Goal: Information Seeking & Learning: Learn about a topic

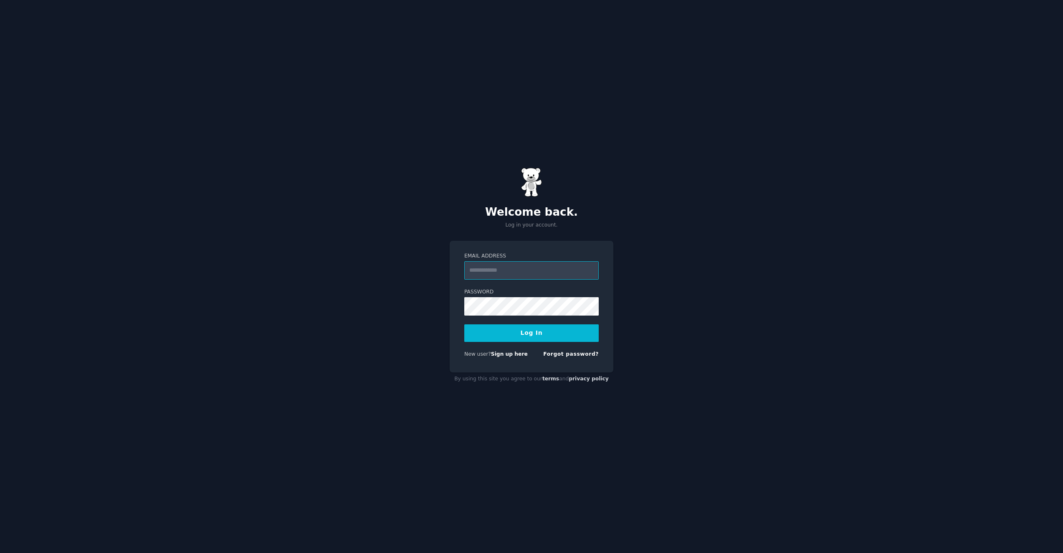
paste input "**********"
type input "**********"
click at [464, 315] on nordpass-icon at bounding box center [464, 315] width 0 height 0
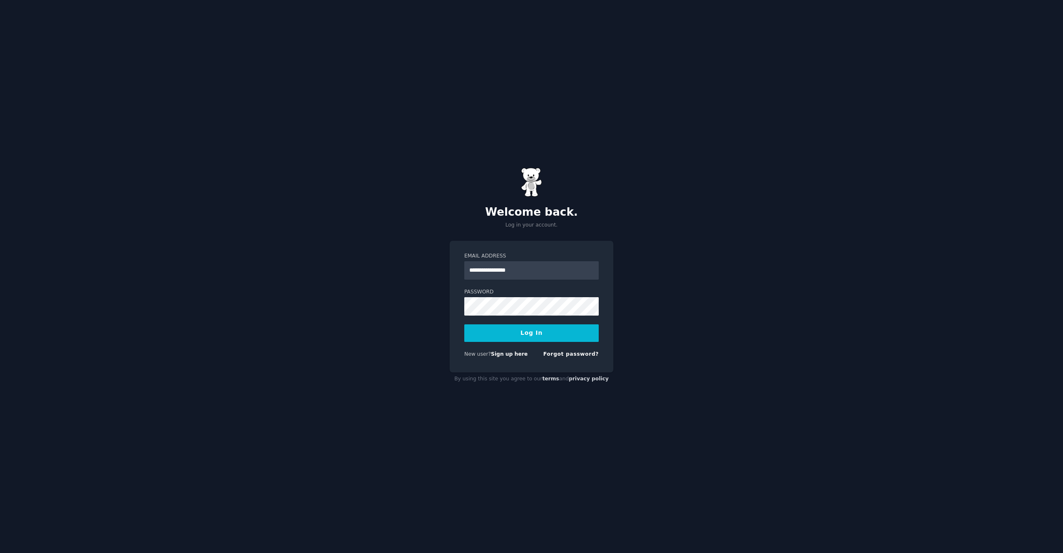
drag, startPoint x: 588, startPoint y: 308, endPoint x: 582, endPoint y: 311, distance: 6.2
click at [464, 315] on nordpass-icon at bounding box center [464, 315] width 0 height 0
click at [0, 552] on nordpass-autofill-portal at bounding box center [0, 553] width 0 height 0
click at [520, 338] on button "Log In" at bounding box center [531, 333] width 134 height 18
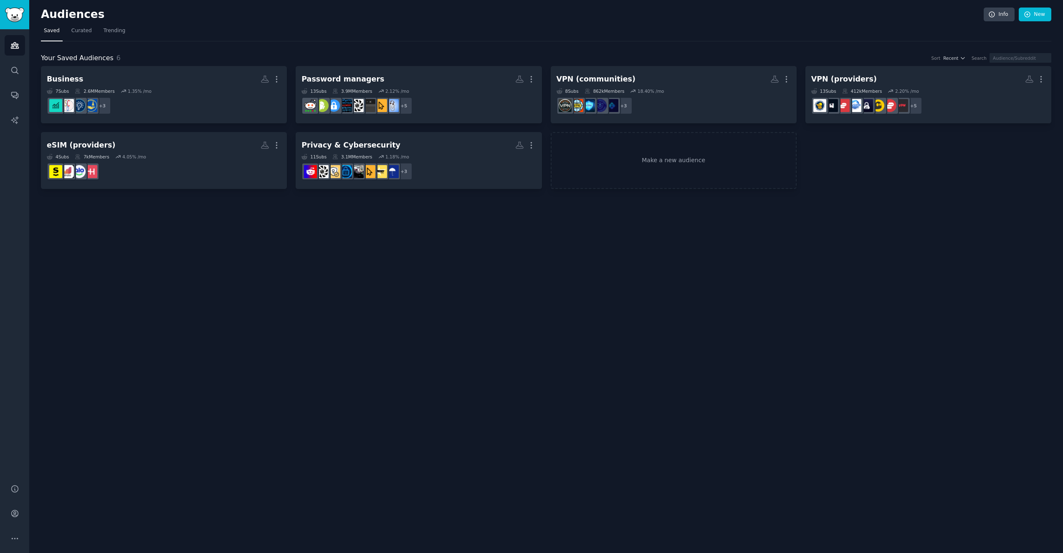
click at [216, 214] on div "Audiences Info New Saved Curated Trending Your Saved Audiences 6 Sort Recent Se…" at bounding box center [546, 276] width 1034 height 553
click at [17, 75] on link "Search" at bounding box center [15, 70] width 20 height 20
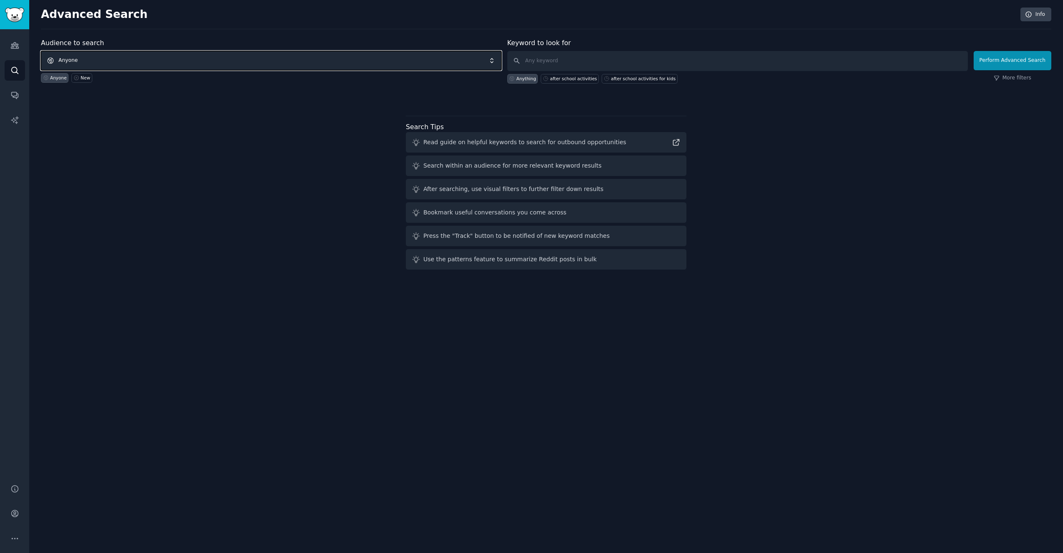
click at [140, 61] on span "Anyone" at bounding box center [271, 60] width 461 height 19
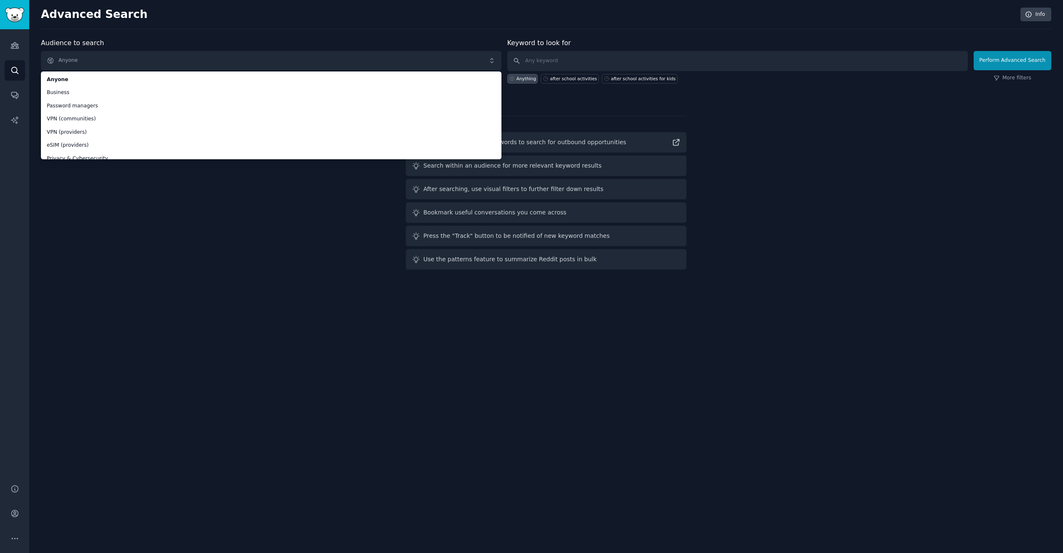
drag, startPoint x: 299, startPoint y: 266, endPoint x: 290, endPoint y: 259, distance: 11.6
click at [299, 266] on div "Audience to search Anyone Anyone Business Password managers VPN (communities) V…" at bounding box center [546, 155] width 1011 height 235
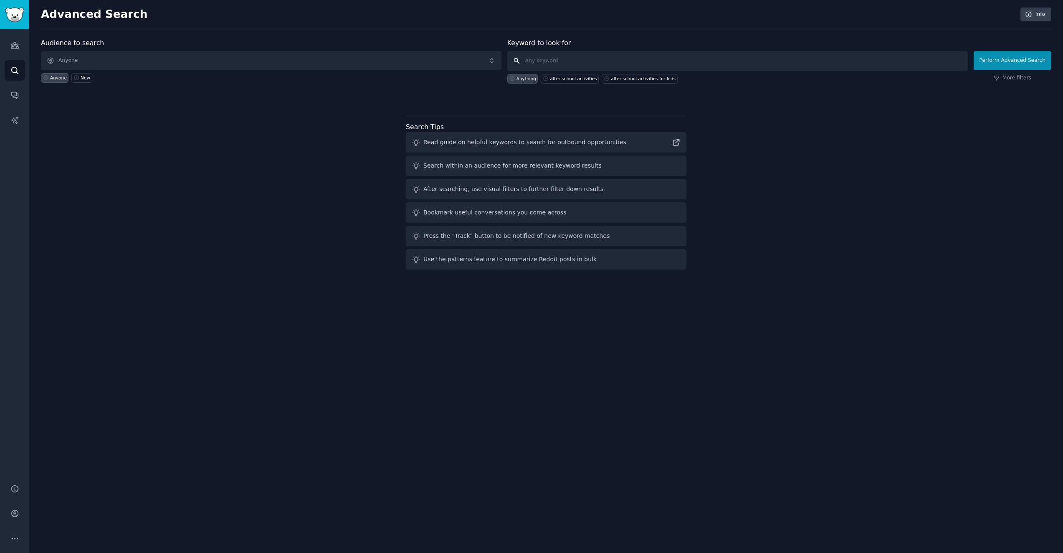
click at [564, 63] on input "text" at bounding box center [737, 61] width 461 height 20
type input "marvel"
click at [1026, 63] on button "Perform Advanced Search" at bounding box center [1013, 60] width 78 height 19
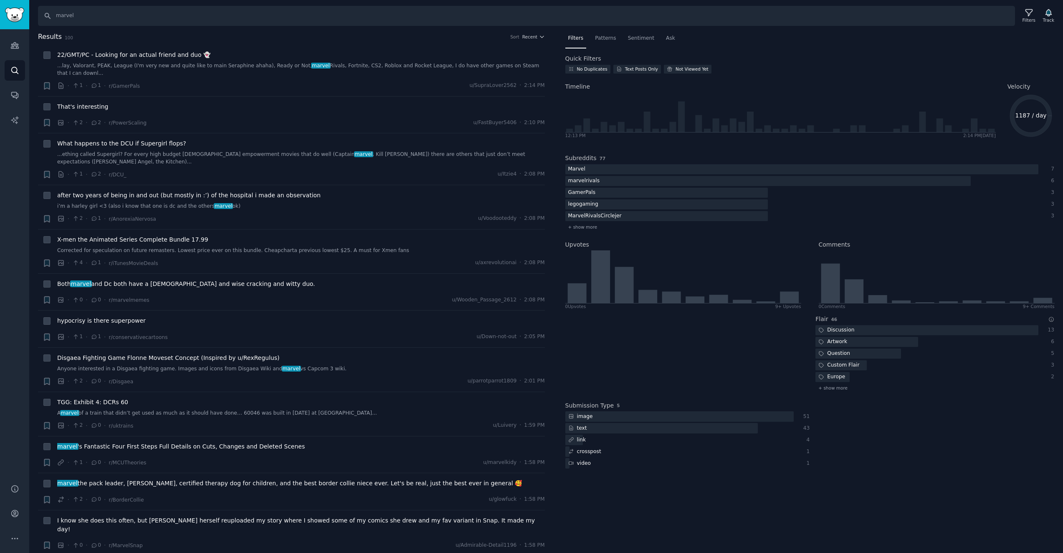
click at [600, 159] on span "77" at bounding box center [603, 158] width 6 height 5
click at [583, 158] on h2 "Subreddits" at bounding box center [581, 158] width 31 height 9
click at [589, 228] on span "+ show more" at bounding box center [582, 227] width 29 height 6
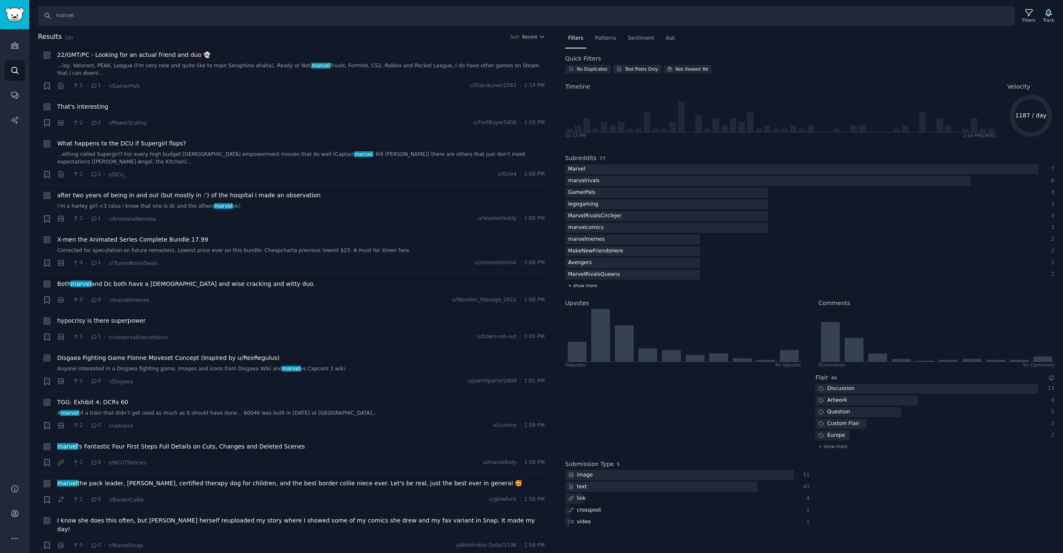
click at [578, 287] on span "+ show more" at bounding box center [582, 285] width 29 height 6
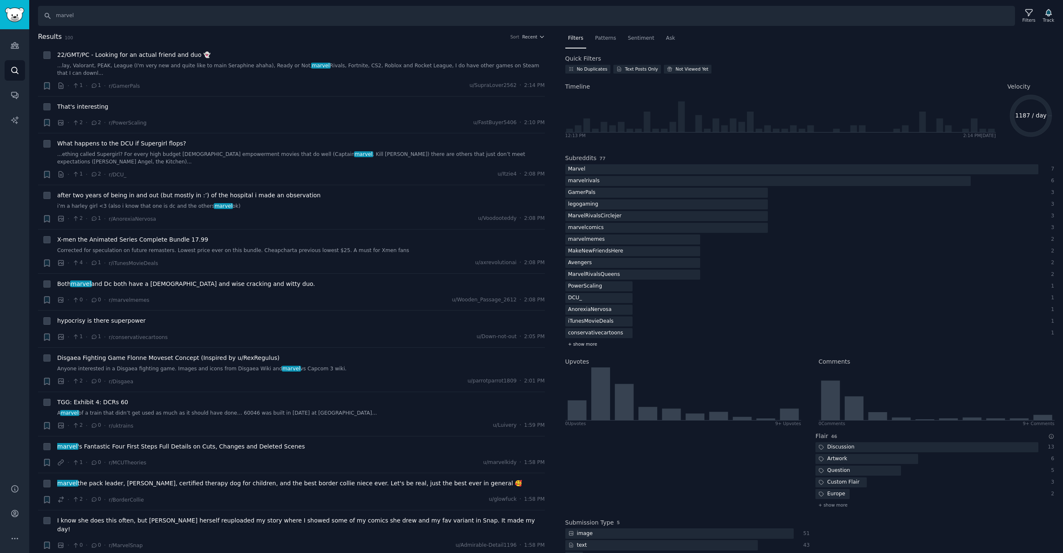
click at [586, 345] on span "+ show more" at bounding box center [582, 344] width 29 height 6
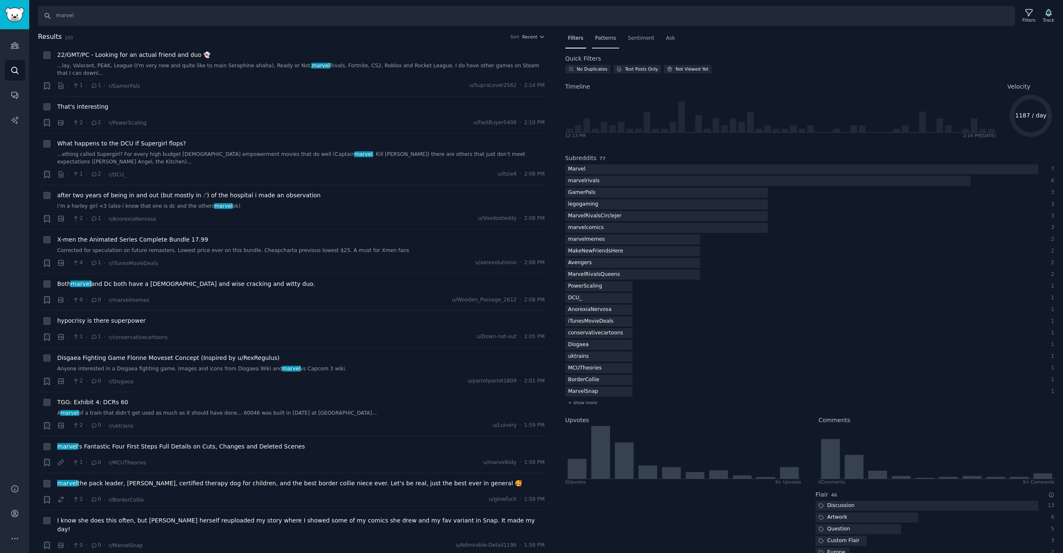
click at [592, 42] on div "Patterns" at bounding box center [605, 40] width 27 height 17
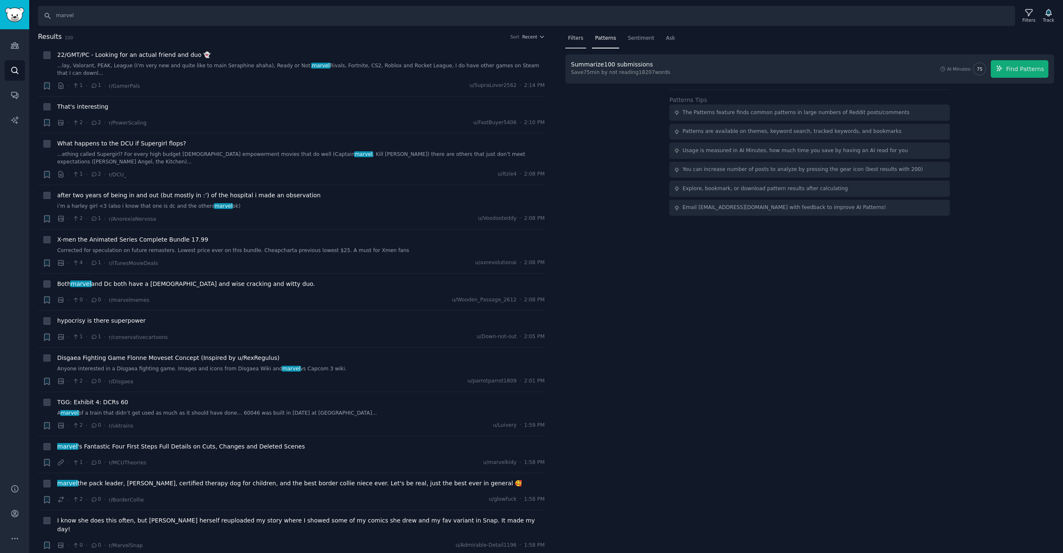
click at [583, 35] on div "Filters" at bounding box center [576, 40] width 21 height 17
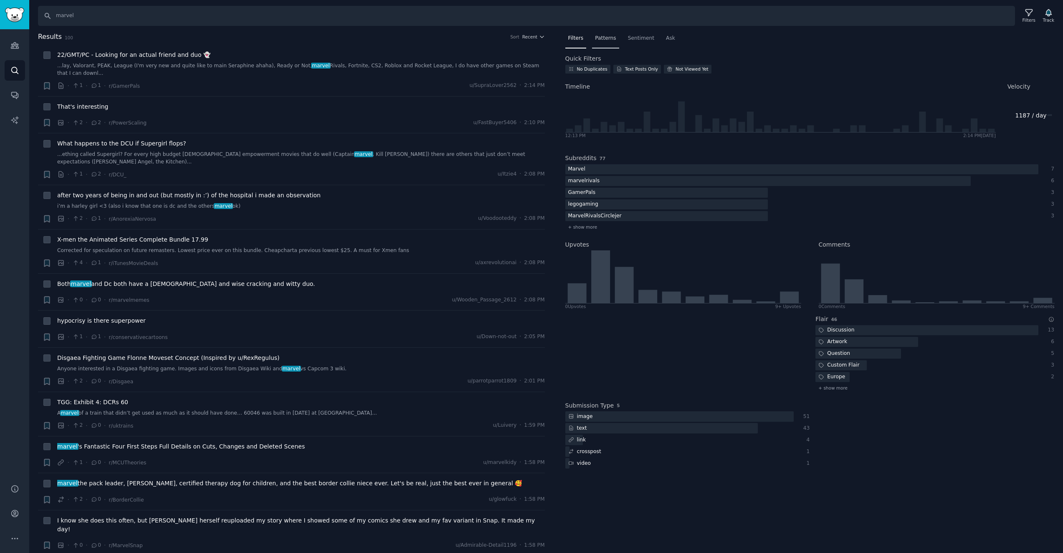
click at [601, 37] on span "Patterns" at bounding box center [605, 39] width 21 height 8
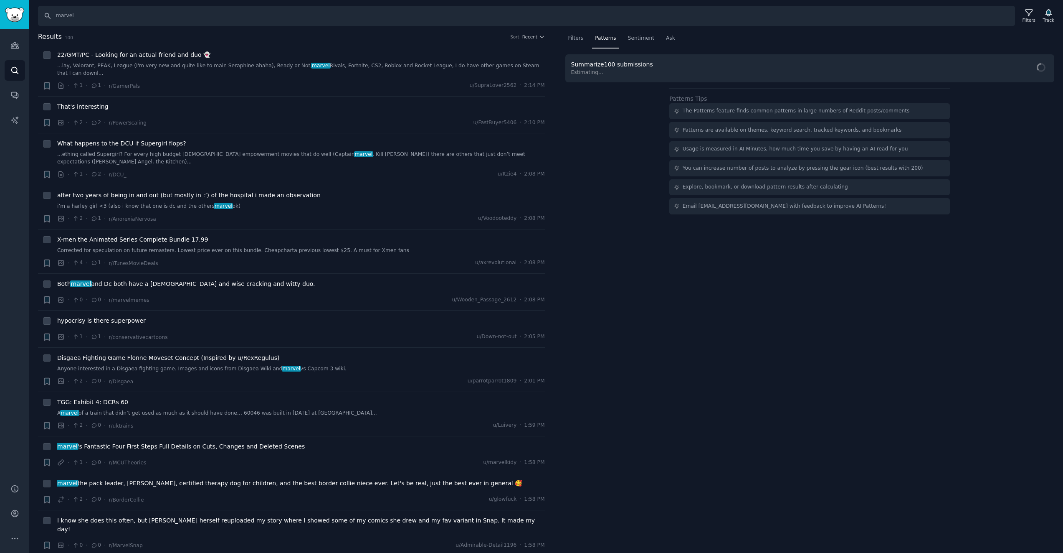
click at [606, 70] on span "Estimating..." at bounding box center [613, 73] width 85 height 8
click at [599, 62] on div "Summarize 100 submissions" at bounding box center [612, 64] width 82 height 9
drag, startPoint x: 1025, startPoint y: 68, endPoint x: 1009, endPoint y: 70, distance: 16.4
click at [1025, 68] on span "Find Patterns" at bounding box center [1026, 69] width 38 height 9
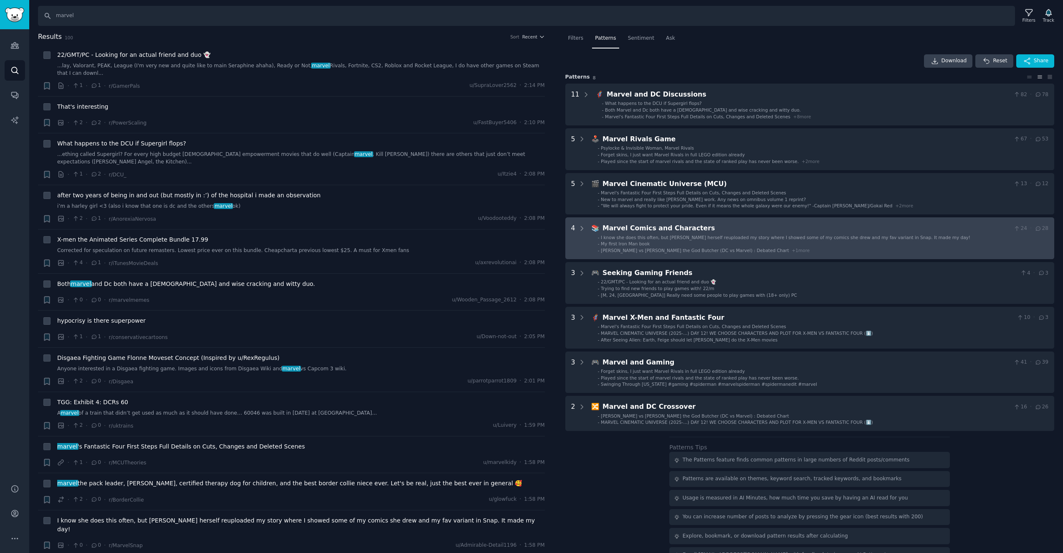
click at [655, 242] on li "- My first Iron Man book" at bounding box center [823, 244] width 451 height 6
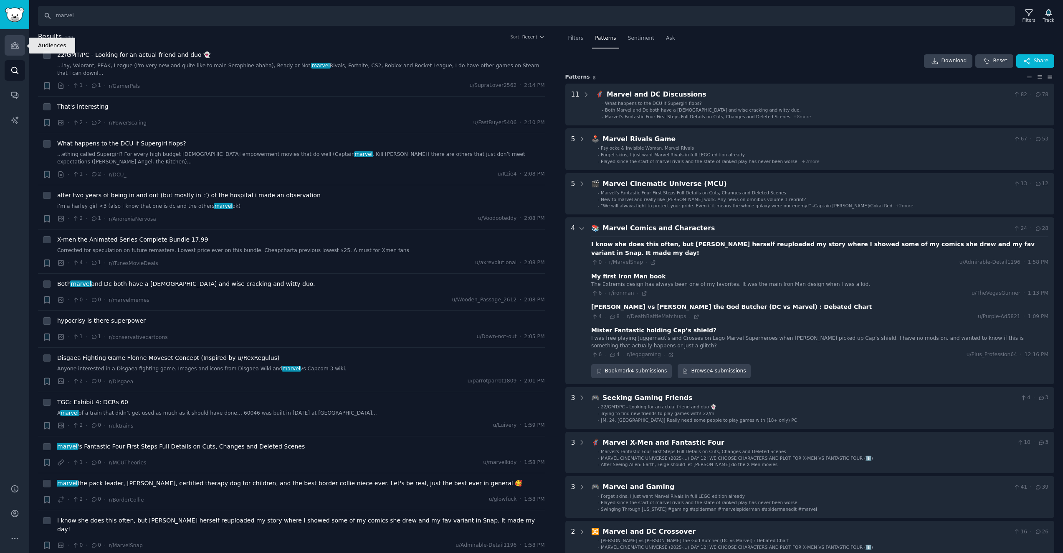
click at [16, 43] on icon "Sidebar" at bounding box center [14, 45] width 9 height 9
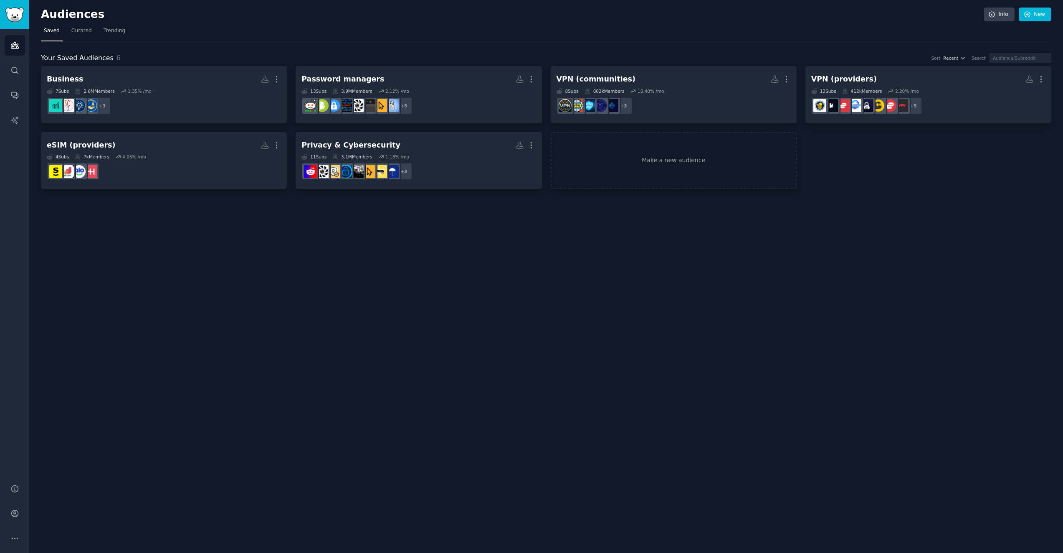
click at [250, 221] on div "Audiences Info New Saved Curated Trending Your Saved Audiences 6 Sort Recent Se…" at bounding box center [546, 276] width 1034 height 553
click at [15, 29] on div "Audiences Search Conversations AI Reports" at bounding box center [14, 251] width 29 height 444
drag, startPoint x: 757, startPoint y: 56, endPoint x: 745, endPoint y: 50, distance: 13.1
click at [757, 55] on div "Your Saved Audiences 6 Sort Recent Search" at bounding box center [546, 58] width 1011 height 10
drag, startPoint x: 61, startPoint y: 24, endPoint x: 74, endPoint y: 26, distance: 12.2
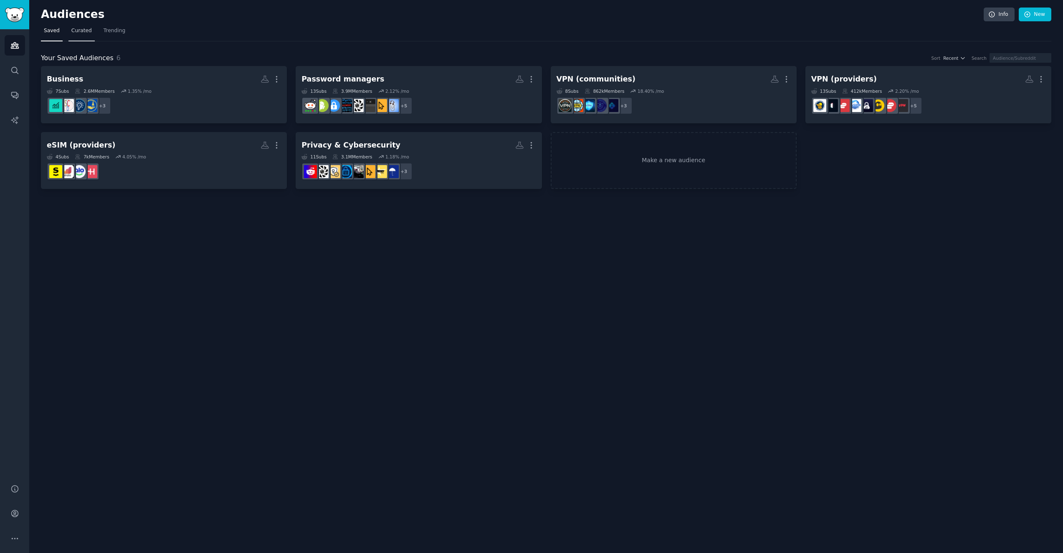
click at [62, 25] on nav "Saved Curated Trending" at bounding box center [546, 32] width 1011 height 17
drag, startPoint x: 77, startPoint y: 26, endPoint x: 110, endPoint y: 28, distance: 33.5
click at [77, 26] on link "Curated" at bounding box center [81, 32] width 26 height 17
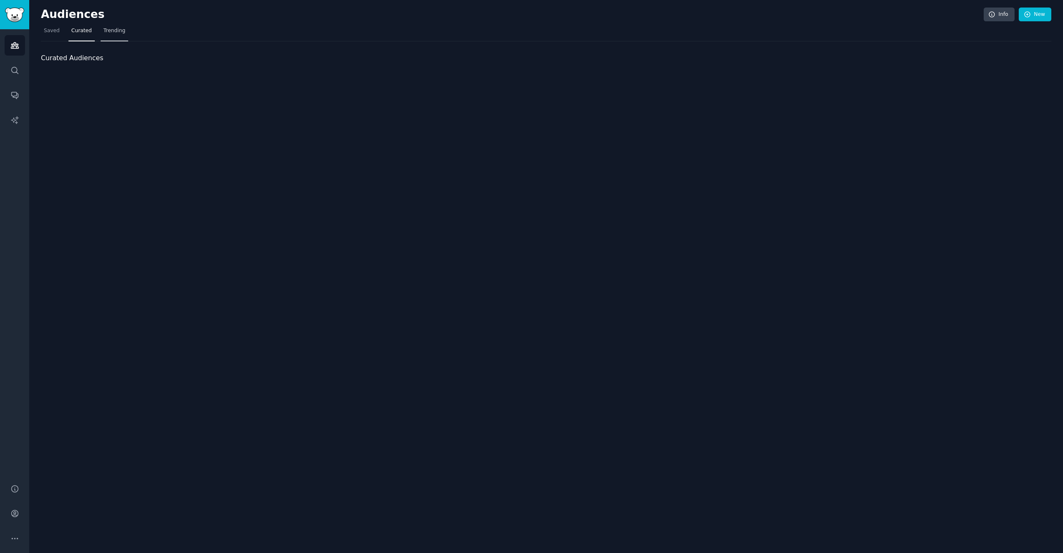
click at [114, 29] on span "Trending" at bounding box center [115, 31] width 22 height 8
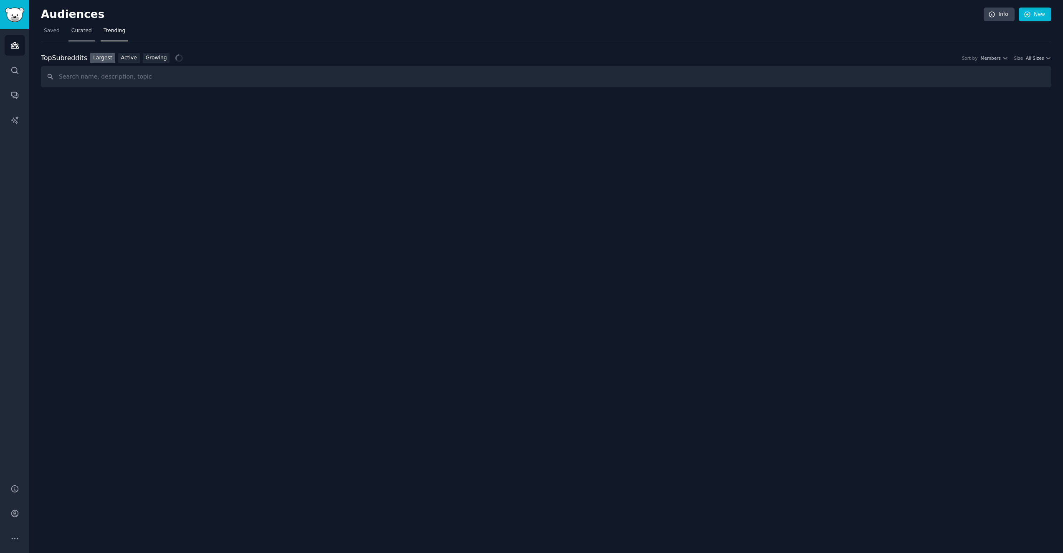
click at [72, 32] on span "Curated" at bounding box center [81, 31] width 20 height 8
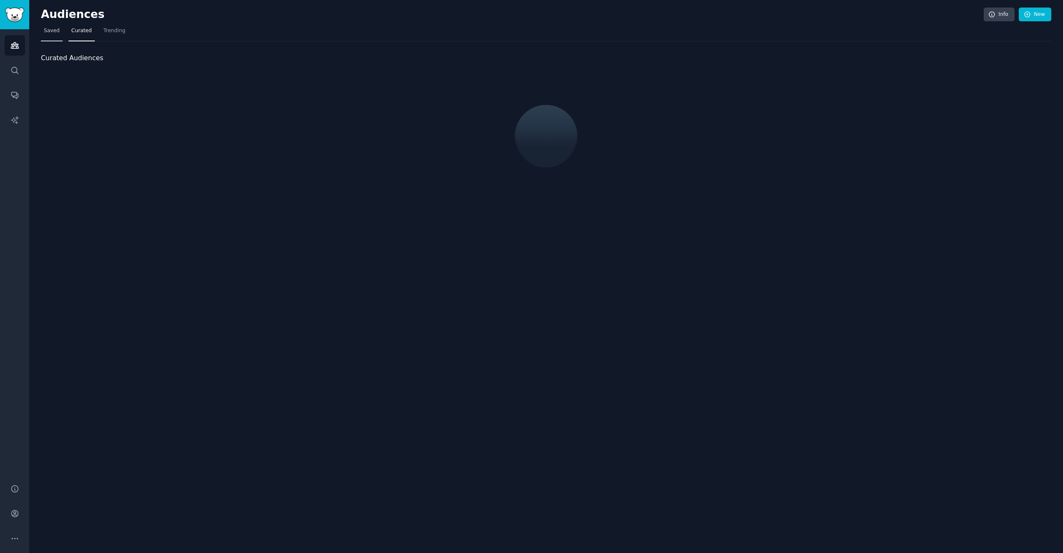
click at [50, 33] on span "Saved" at bounding box center [52, 31] width 16 height 8
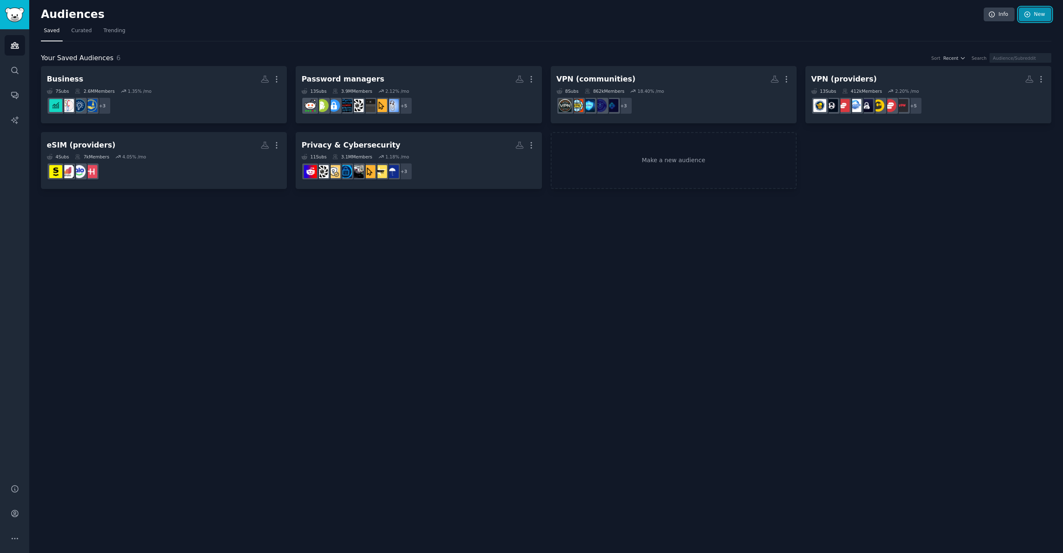
click at [1044, 10] on link "New" at bounding box center [1035, 15] width 33 height 14
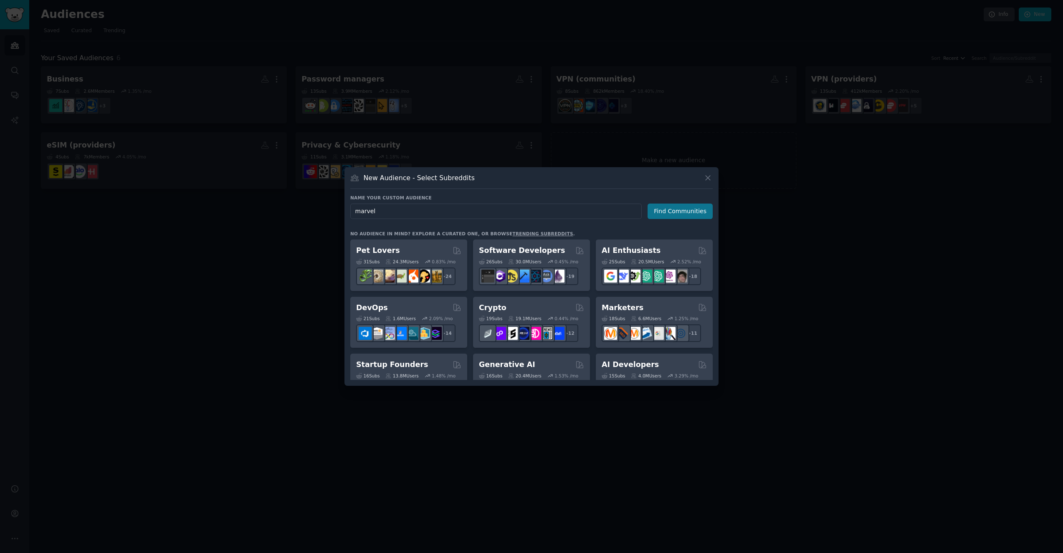
type input "marvel"
click at [669, 207] on button "Find Communities" at bounding box center [680, 210] width 65 height 15
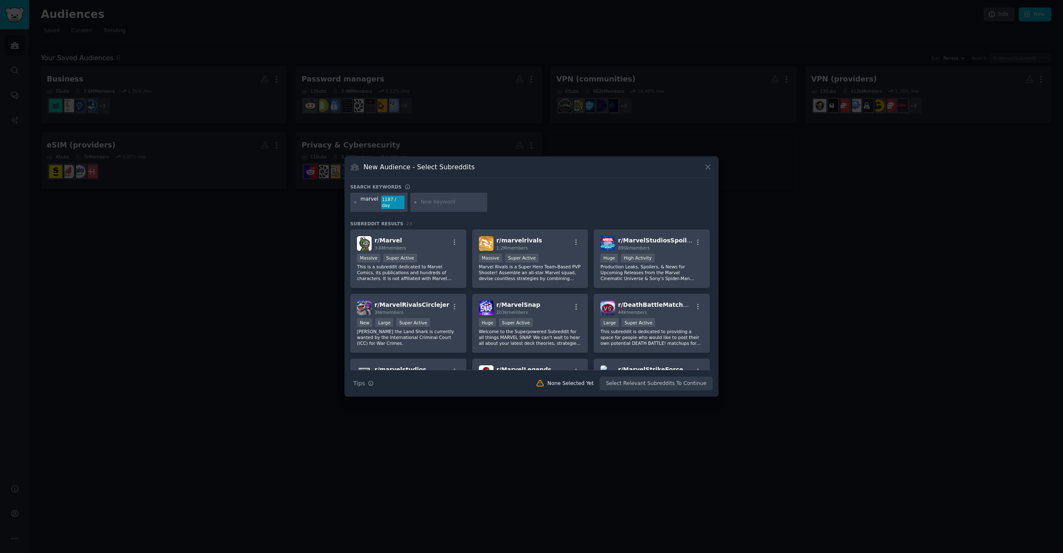
click at [434, 202] on input "text" at bounding box center [452, 202] width 63 height 8
drag, startPoint x: 393, startPoint y: 202, endPoint x: 386, endPoint y: 202, distance: 7.5
click at [386, 202] on div "1187 / day" at bounding box center [392, 201] width 23 height 13
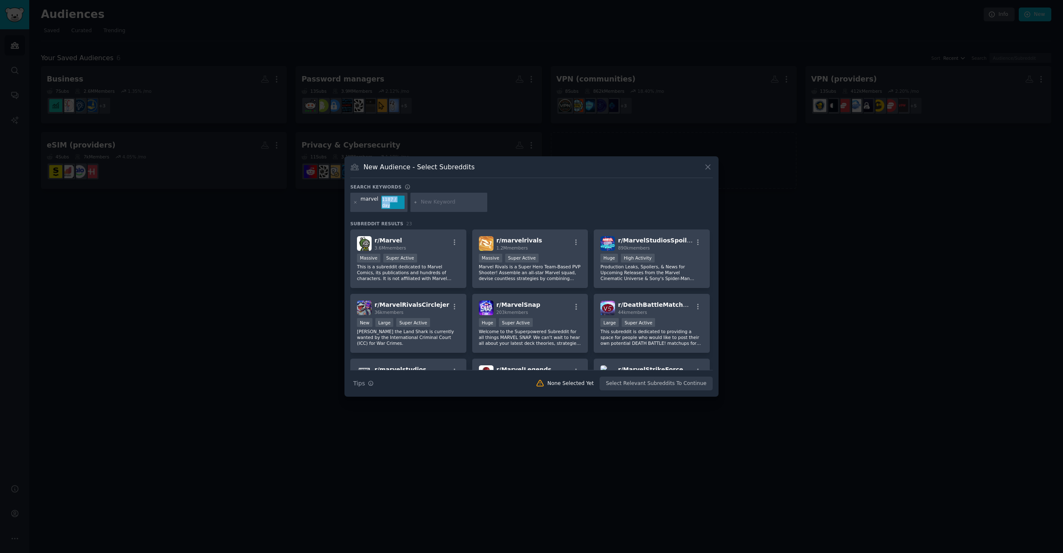
click at [386, 202] on div "1187 / day" at bounding box center [392, 201] width 23 height 13
click at [487, 200] on div "marvel 1187 / day" at bounding box center [531, 204] width 363 height 22
drag, startPoint x: 410, startPoint y: 203, endPoint x: 400, endPoint y: 203, distance: 10.0
click at [411, 203] on div at bounding box center [449, 202] width 77 height 19
click at [356, 202] on icon at bounding box center [356, 202] width 2 height 2
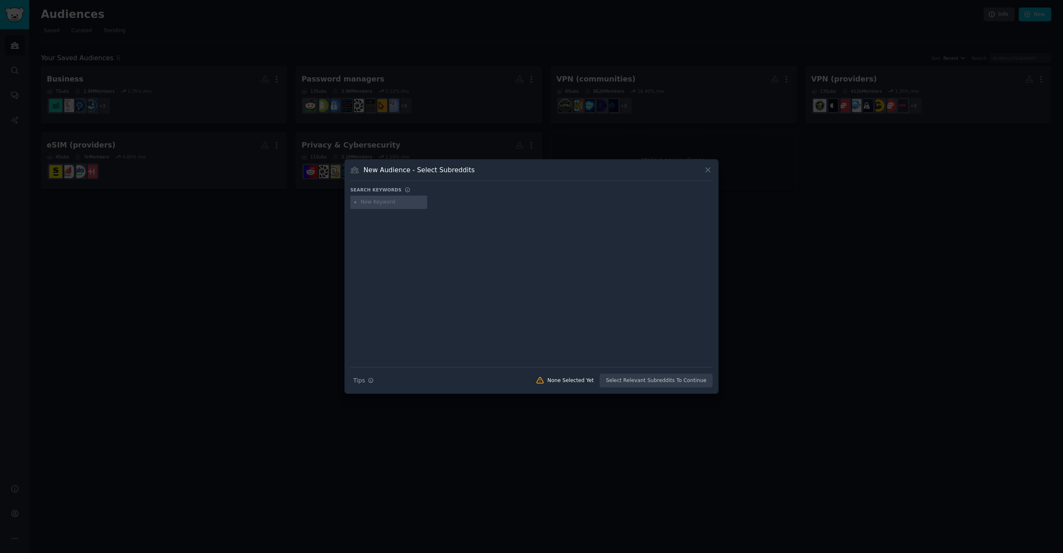
drag, startPoint x: 383, startPoint y: 183, endPoint x: 381, endPoint y: 188, distance: 5.7
click at [383, 183] on div "New Audience - Select Subreddits Search keywords Try a 2-4 keywords your audien…" at bounding box center [532, 276] width 374 height 234
drag, startPoint x: 383, startPoint y: 200, endPoint x: 397, endPoint y: 200, distance: 13.8
click at [383, 200] on input "text" at bounding box center [392, 202] width 63 height 8
type input "vpn"
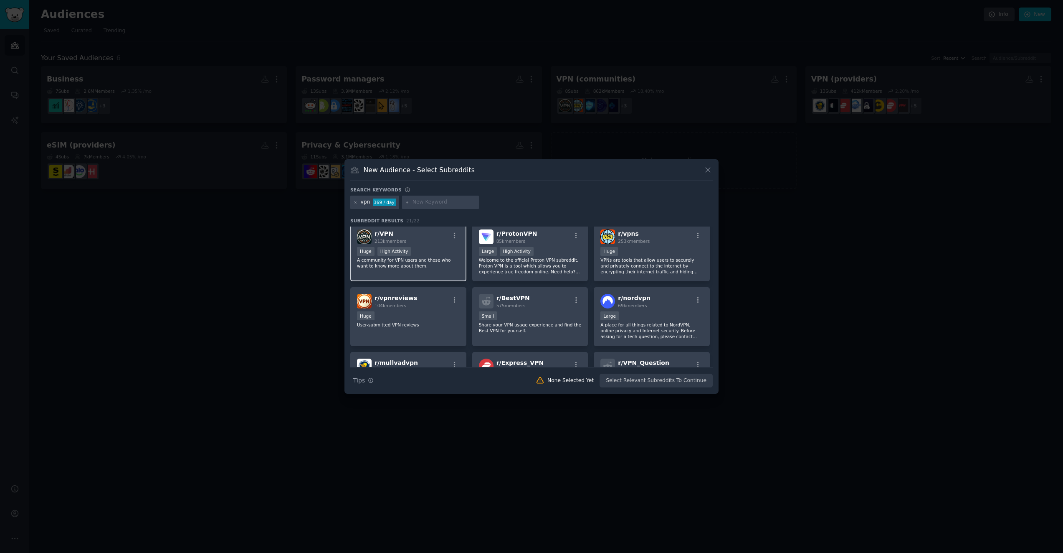
scroll to position [5, 0]
click at [355, 202] on icon at bounding box center [355, 202] width 5 height 5
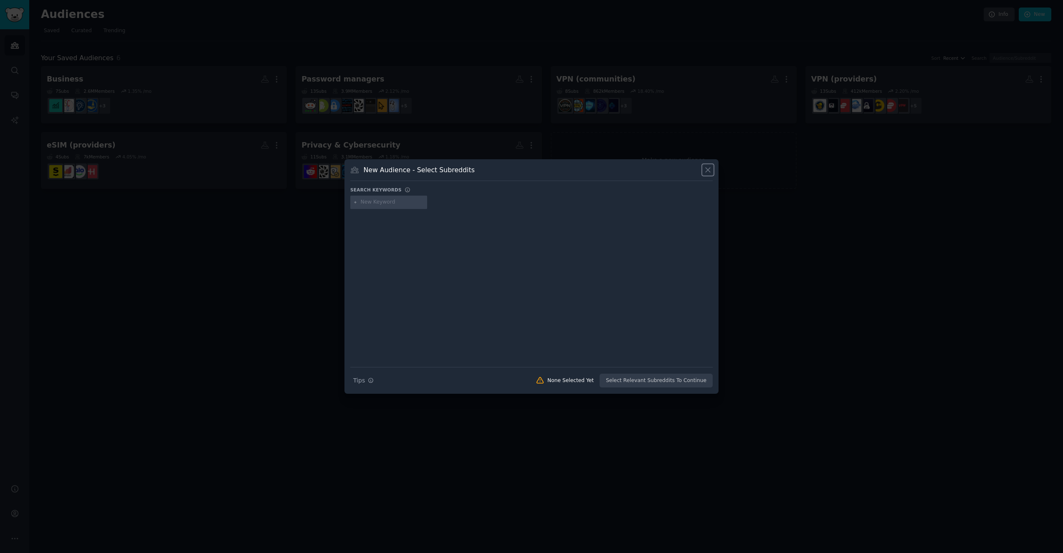
click at [710, 172] on icon at bounding box center [708, 170] width 5 height 5
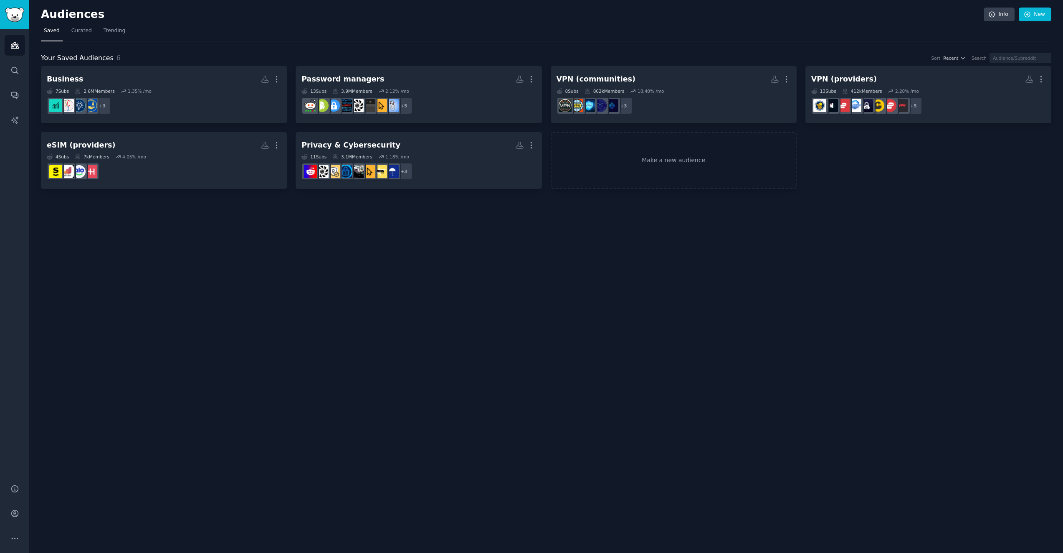
click at [609, 227] on div "Audiences Info New Saved Curated Trending Your Saved Audiences 6 Sort Recent Se…" at bounding box center [546, 276] width 1034 height 553
click at [334, 264] on div "Audiences Info New Saved Curated Trending Your Saved Audiences 6 Sort Recent Se…" at bounding box center [546, 276] width 1034 height 553
click at [18, 52] on link "Audiences" at bounding box center [15, 45] width 20 height 20
click at [13, 72] on icon "Sidebar" at bounding box center [14, 70] width 7 height 7
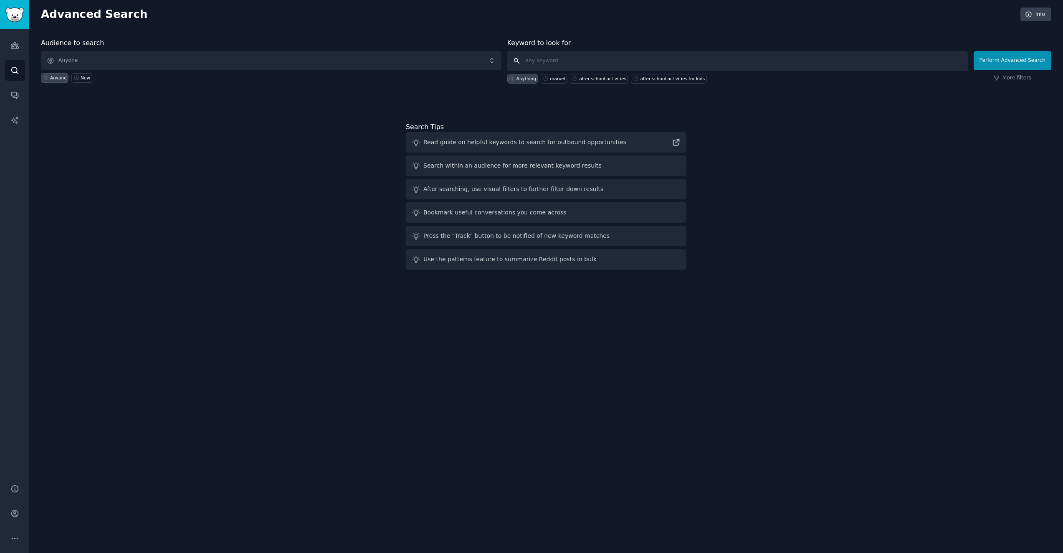
click at [604, 62] on input "text" at bounding box center [737, 61] width 461 height 20
type input "marvel"
click button "Perform Advanced Search" at bounding box center [1013, 60] width 78 height 19
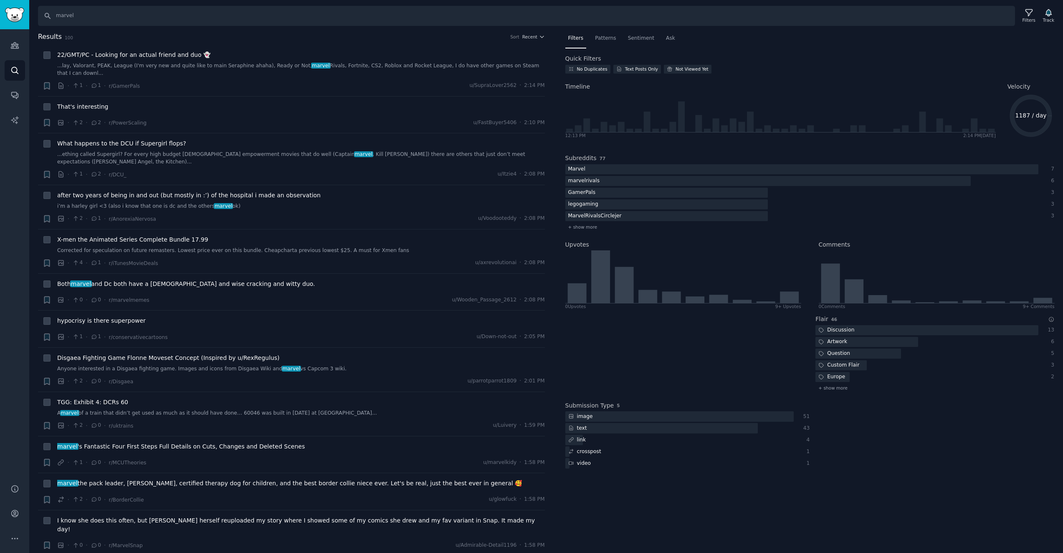
click at [623, 331] on div at bounding box center [685, 352] width 239 height 86
click at [1041, 120] on icon "1187 / day" at bounding box center [1031, 115] width 47 height 47
drag, startPoint x: 1023, startPoint y: 84, endPoint x: 1030, endPoint y: 142, distance: 59.0
click at [1030, 142] on div "Quick Filters No Duplicates Text Posts Only Not Viewed Yet Timeline 12:13 PM 2:…" at bounding box center [811, 266] width 490 height 424
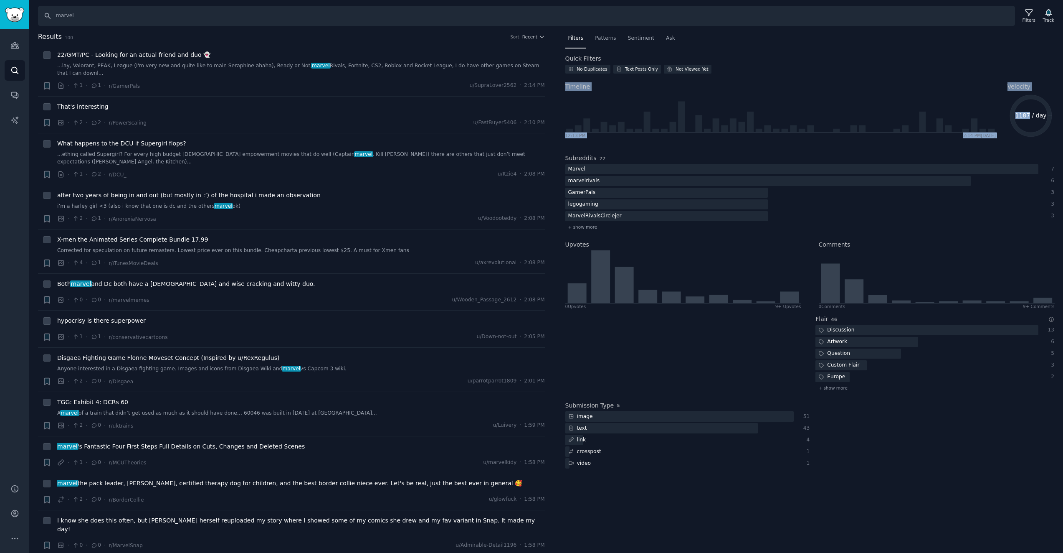
drag, startPoint x: 999, startPoint y: 90, endPoint x: 994, endPoint y: 80, distance: 11.0
click at [994, 81] on div "Timeline 12:13 PM 2:14 PM Today Velocity 1187 / day" at bounding box center [811, 109] width 490 height 66
click at [994, 81] on div "Timeline 12:13 PM 2:14 PM Today" at bounding box center [781, 109] width 431 height 66
click at [666, 41] on span "Ask" at bounding box center [670, 39] width 9 height 8
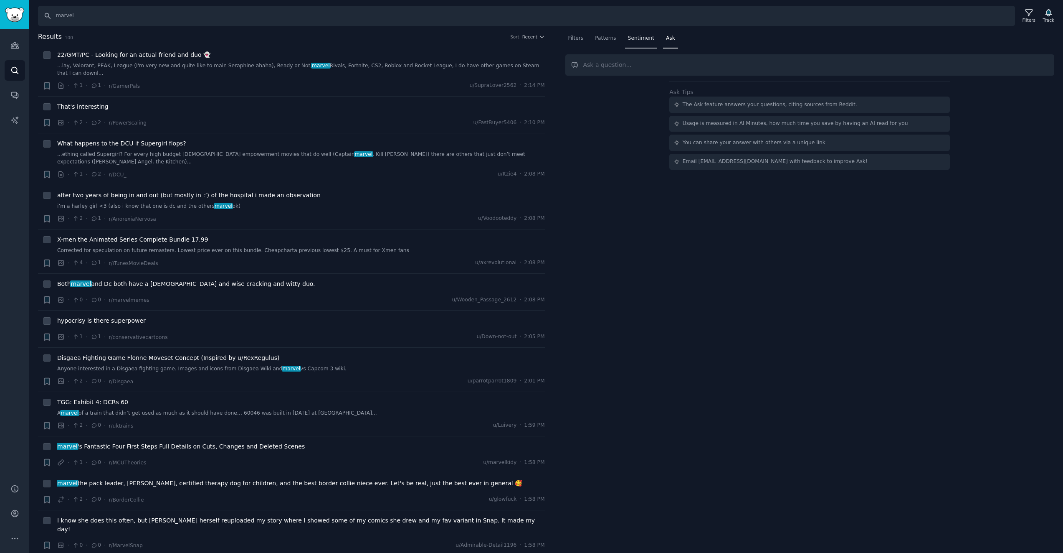
click at [637, 39] on span "Sentiment" at bounding box center [641, 39] width 26 height 8
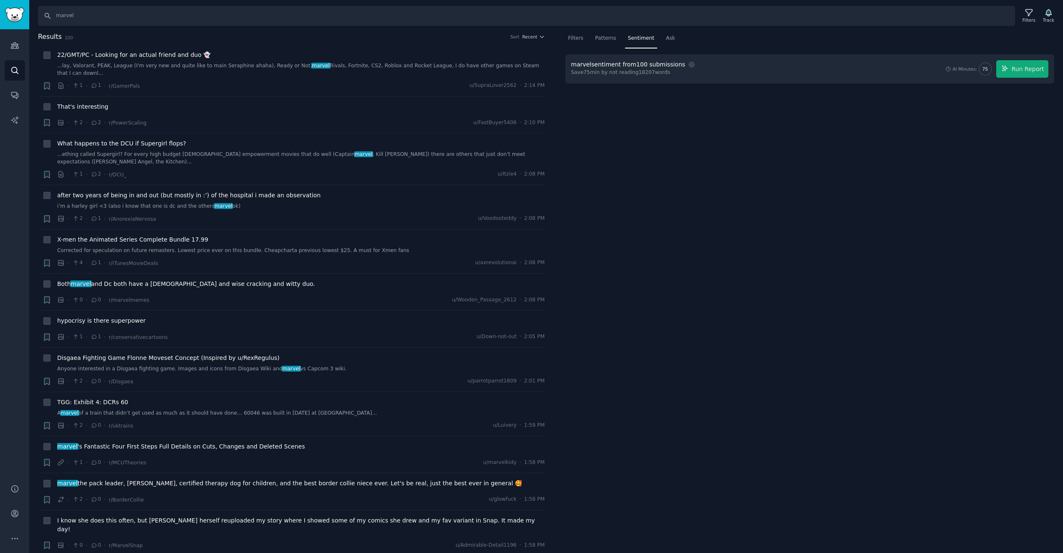
drag, startPoint x: 675, startPoint y: 69, endPoint x: 580, endPoint y: 68, distance: 94.8
click at [556, 70] on div "Results 100 Sort Recent + 22/GMT/PC - Looking for an actual friend and duo 👻 ..…" at bounding box center [546, 292] width 1034 height 521
click at [591, 68] on div "marvel sentiment from 100 submissions" at bounding box center [628, 64] width 114 height 9
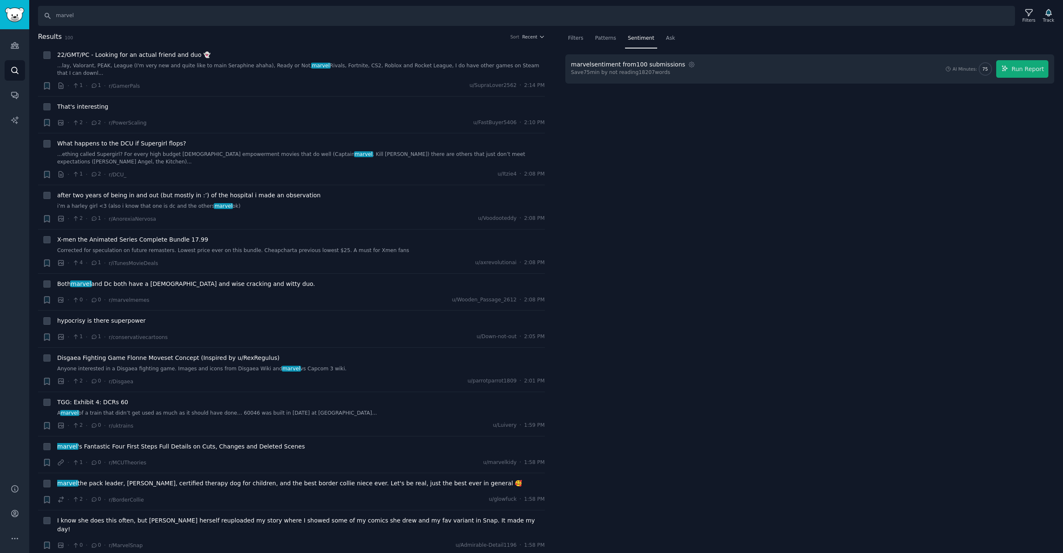
click at [610, 81] on div "marvel sentiment from 100 submissions Settings Save 75 min by not reading 18207…" at bounding box center [811, 68] width 490 height 29
click at [1043, 69] on span "Run Report" at bounding box center [1028, 69] width 33 height 9
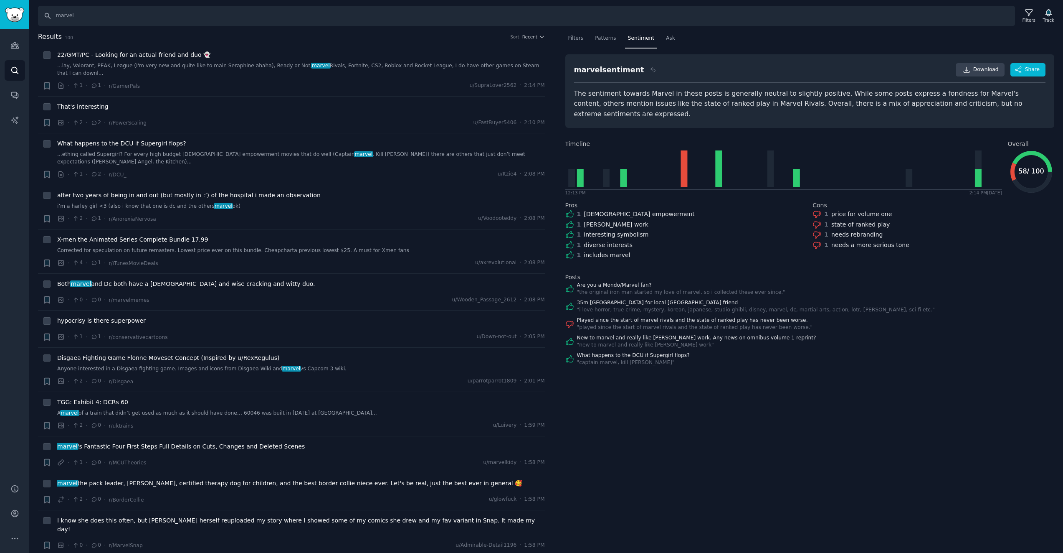
click at [901, 356] on div "Filters Patterns Sentiment Ask marvel sentiment Download Share The sentiment to…" at bounding box center [810, 292] width 507 height 521
drag, startPoint x: 767, startPoint y: 370, endPoint x: 767, endPoint y: 399, distance: 28.4
click at [727, 380] on div "Filters Patterns Sentiment Ask marvel sentiment Download Share The sentiment to…" at bounding box center [810, 292] width 507 height 521
click at [768, 399] on div "Filters Patterns Sentiment Ask marvel sentiment Download Share The sentiment to…" at bounding box center [810, 292] width 507 height 521
click at [595, 39] on span "Patterns" at bounding box center [605, 39] width 21 height 8
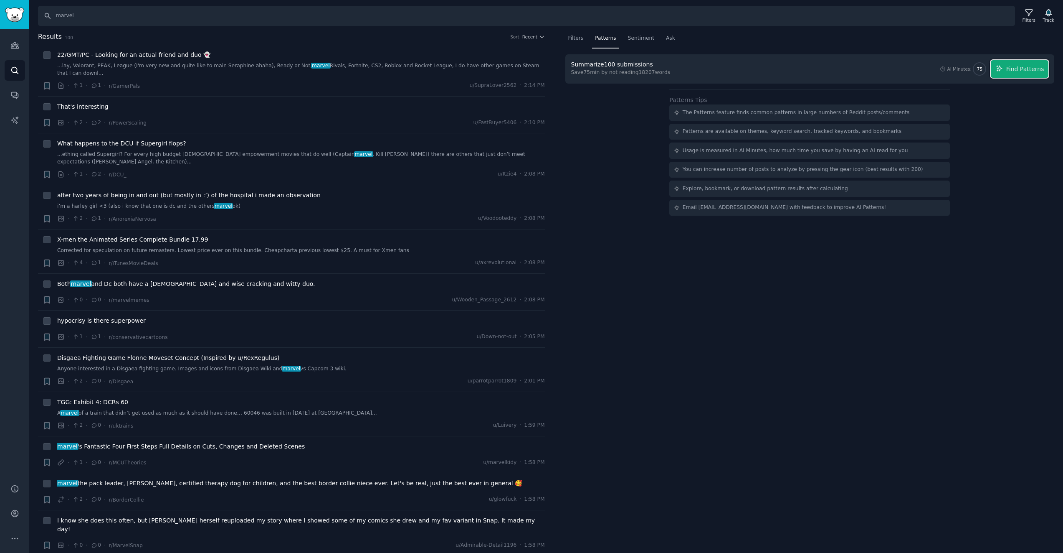
drag, startPoint x: 1013, startPoint y: 65, endPoint x: 998, endPoint y: 74, distance: 17.2
click at [1013, 65] on span "Find Patterns" at bounding box center [1026, 69] width 38 height 9
